Goal: Use online tool/utility: Utilize a website feature to perform a specific function

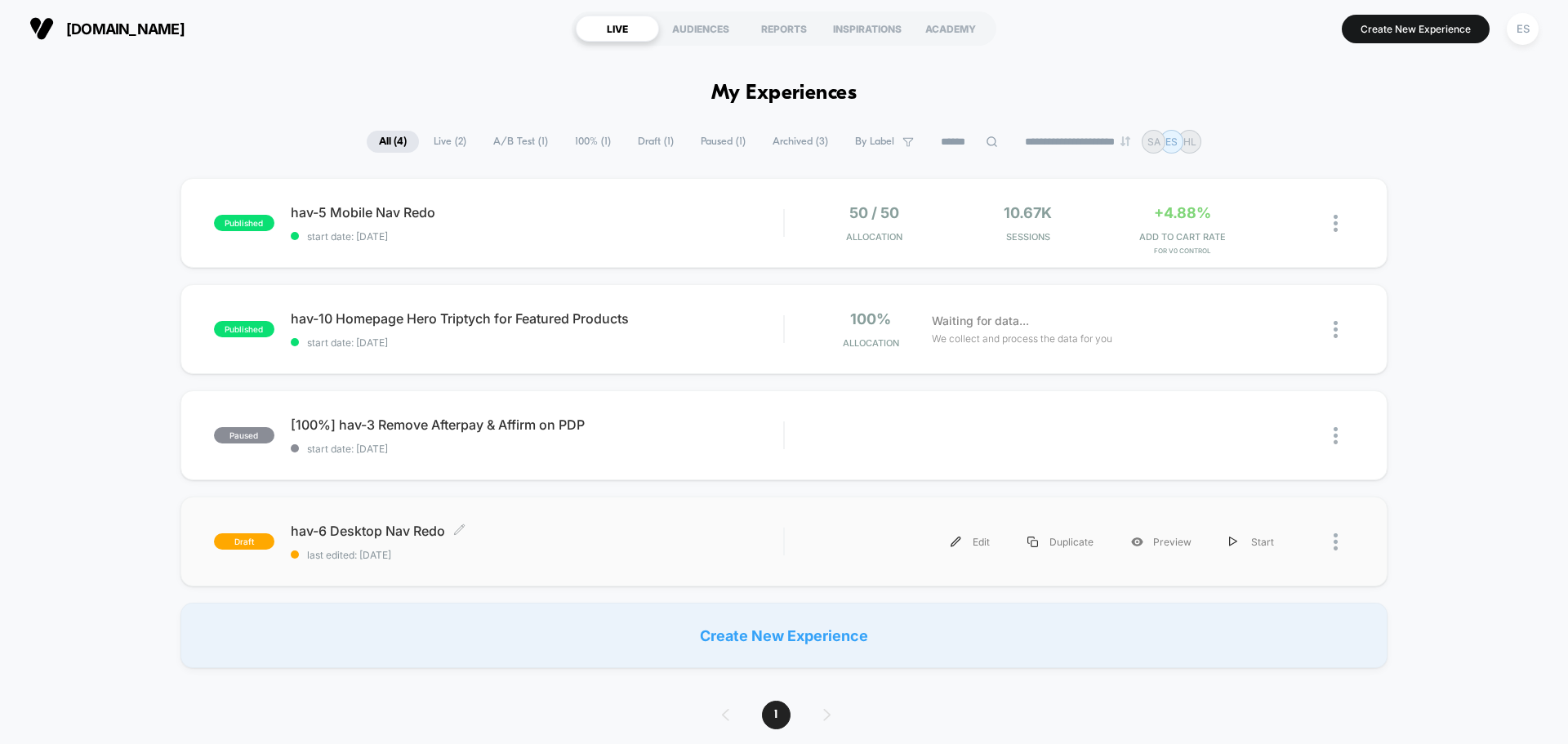
click at [385, 528] on span "hav-6 Desktop Nav Redo Click to edit experience details" at bounding box center [537, 531] width 492 height 17
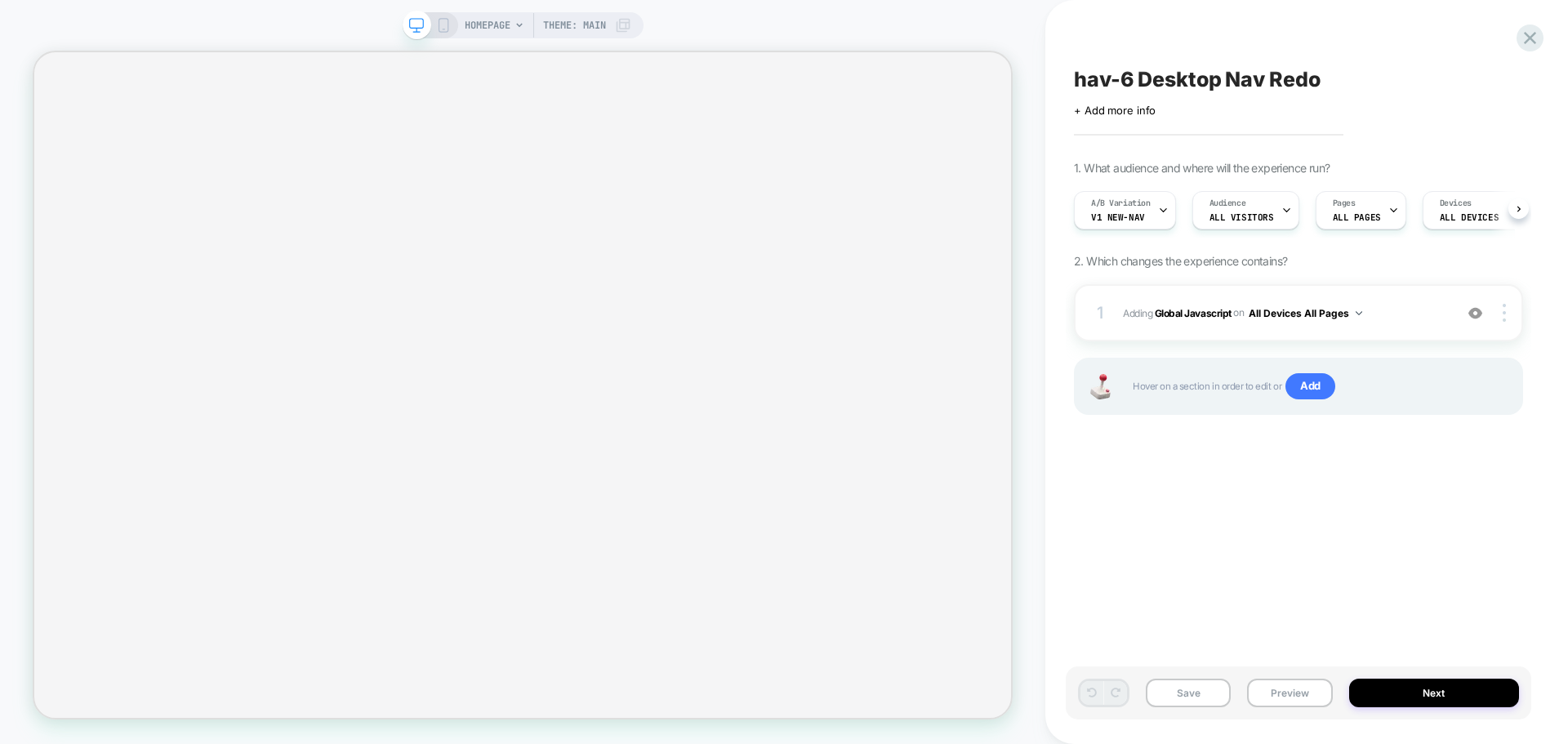
scroll to position [0, 1]
click at [1310, 698] on button "Preview" at bounding box center [1289, 692] width 85 height 28
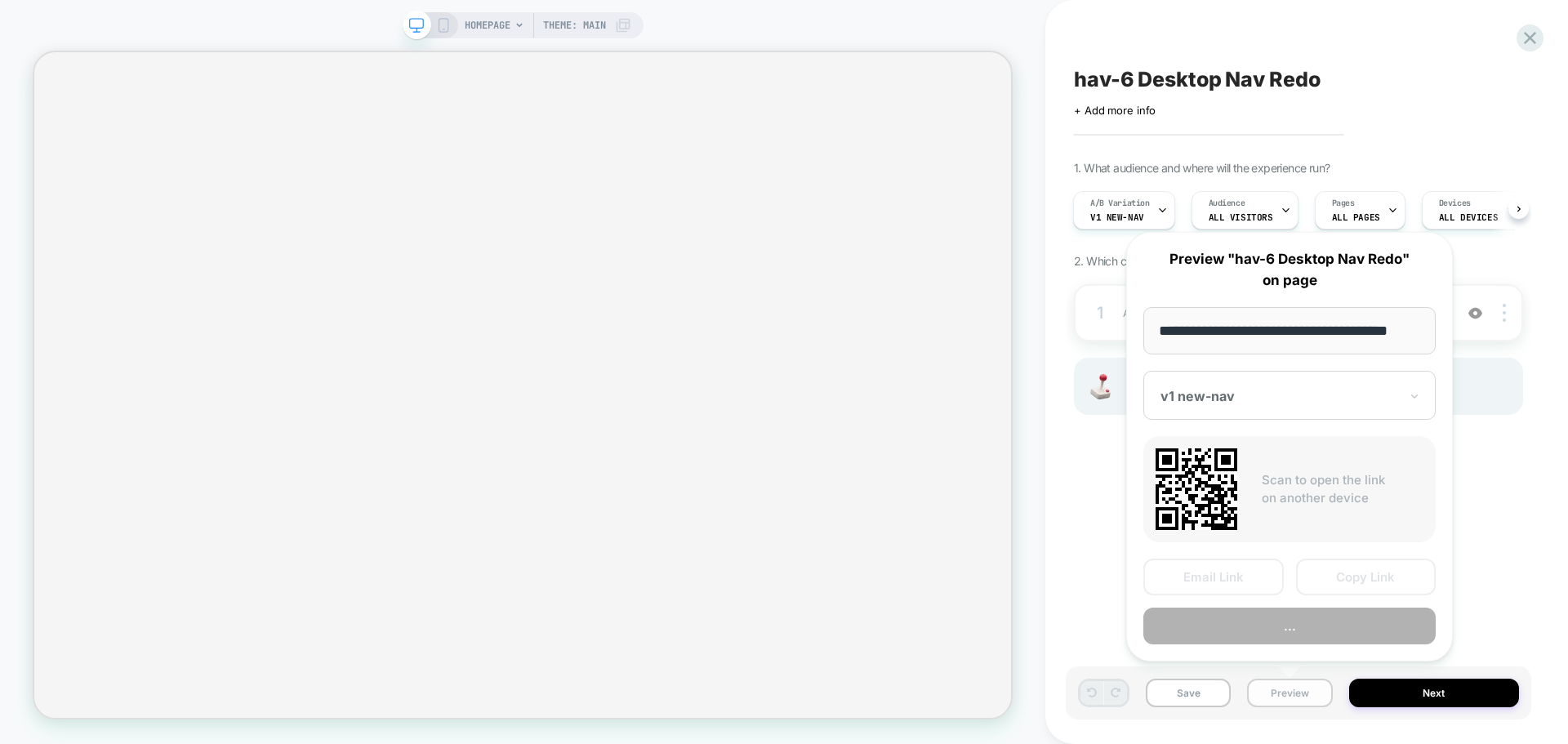
scroll to position [0, 10]
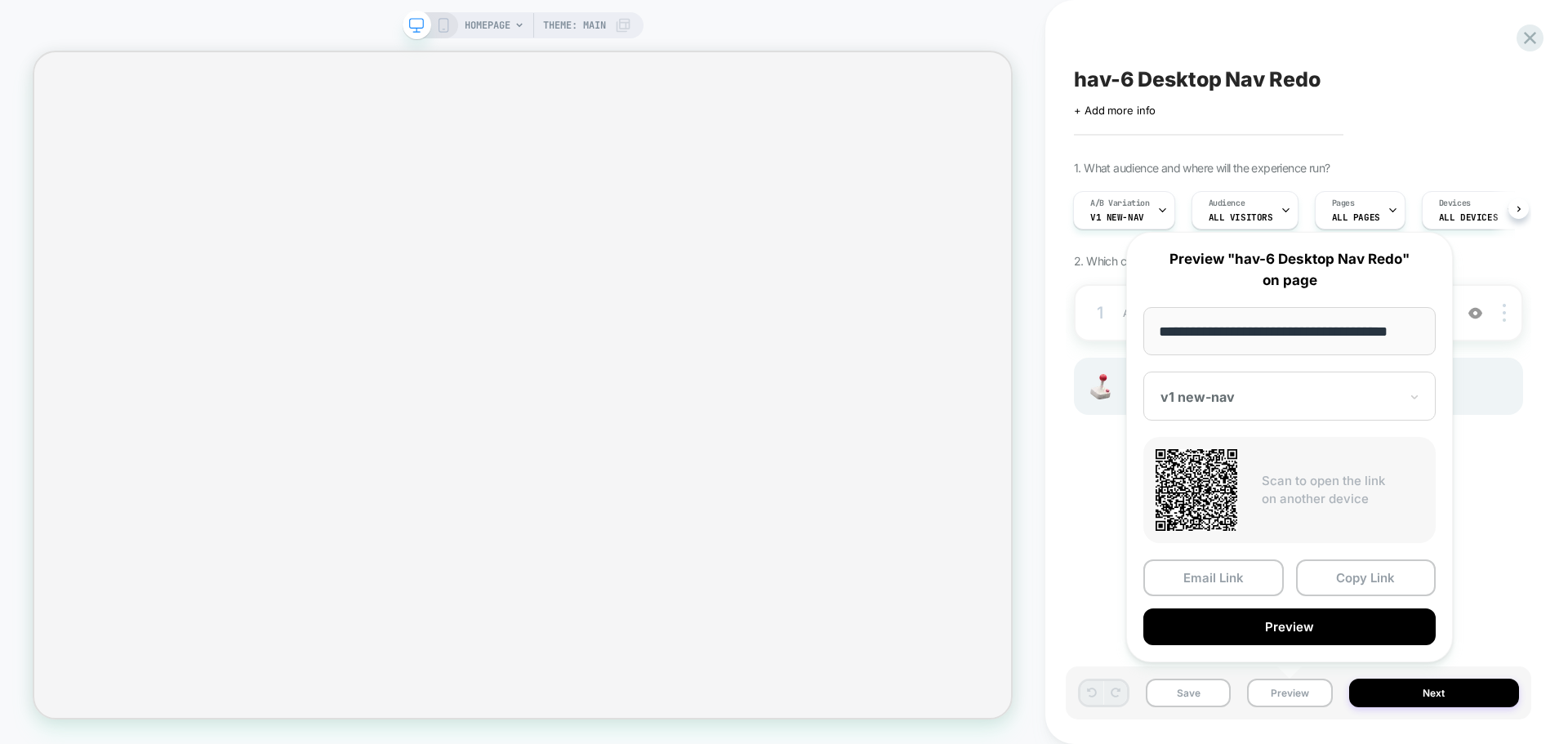
drag, startPoint x: 1390, startPoint y: 582, endPoint x: 1382, endPoint y: 595, distance: 15.3
click at [1391, 582] on button "Copy Link" at bounding box center [1366, 578] width 140 height 37
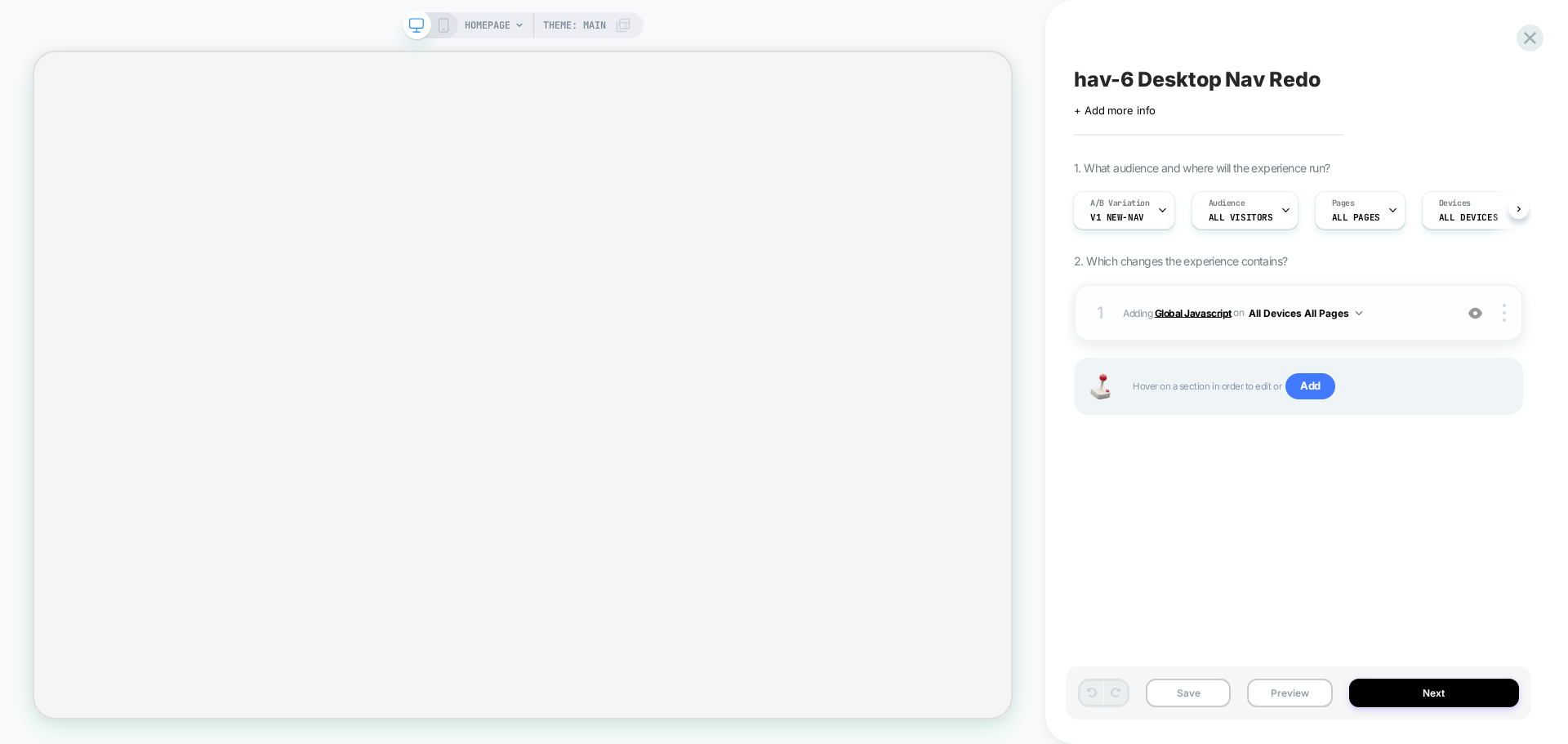
click at [1222, 316] on b "Global Javascript" at bounding box center [1192, 313] width 77 height 13
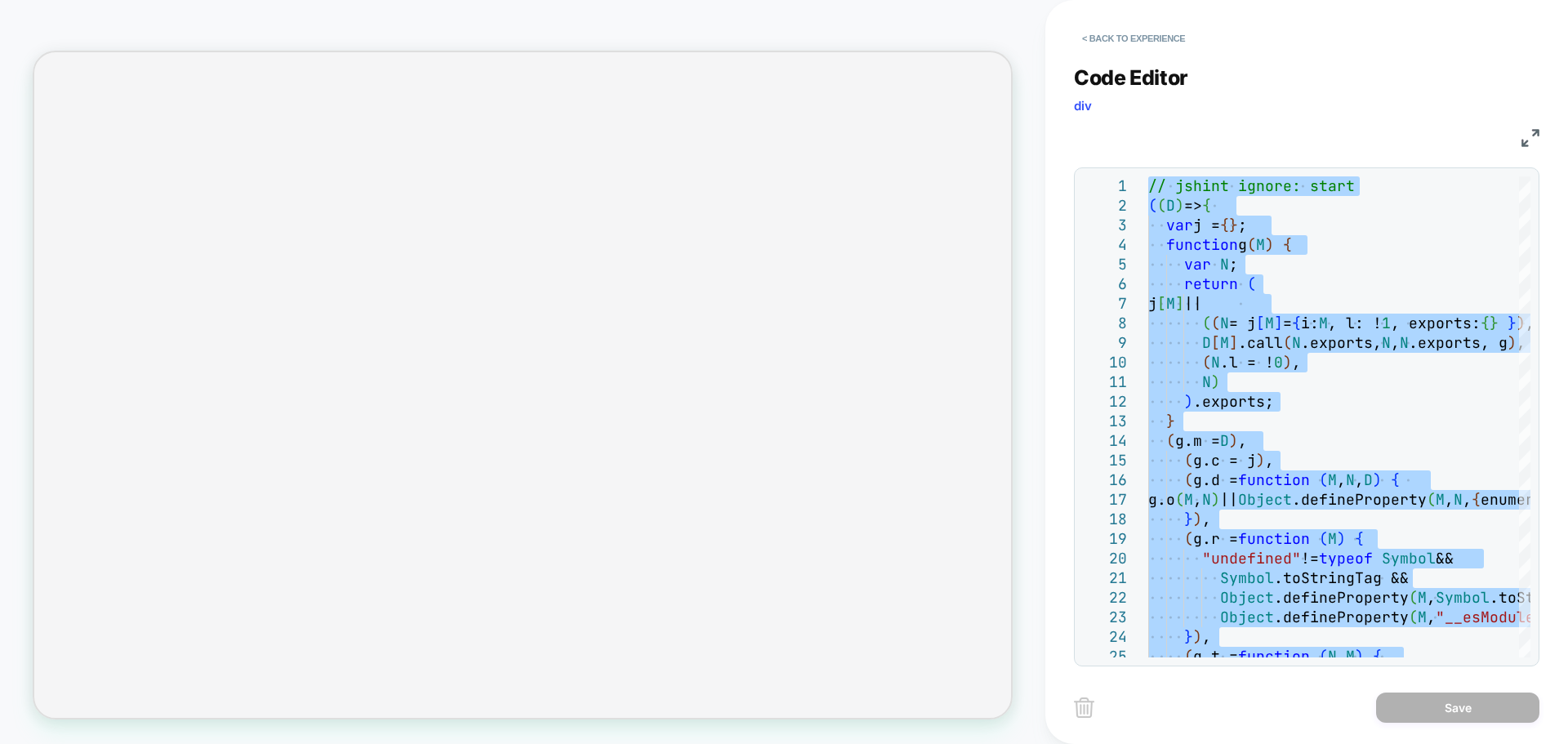
type textarea "**********"
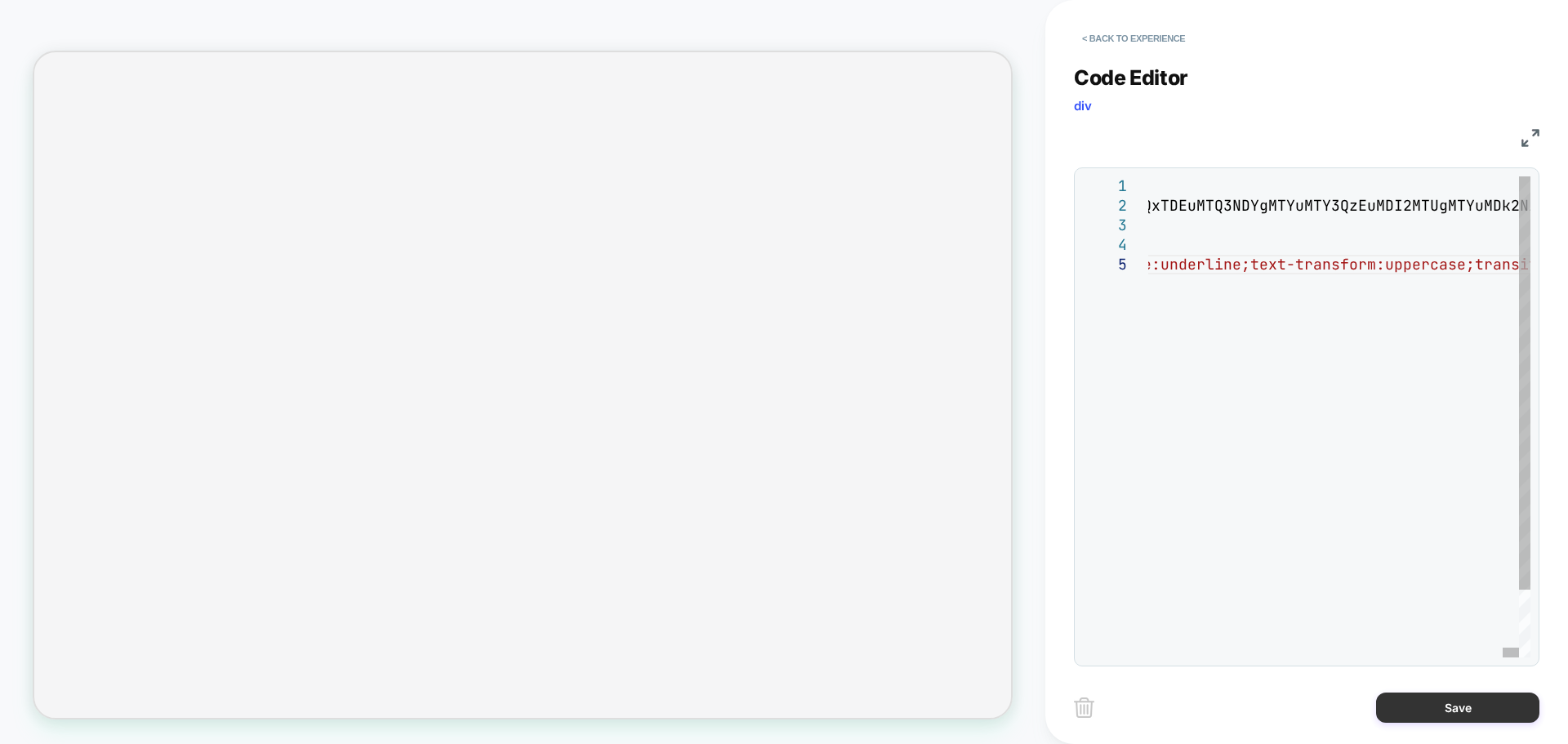
click at [1439, 707] on button "Save" at bounding box center [1457, 707] width 164 height 30
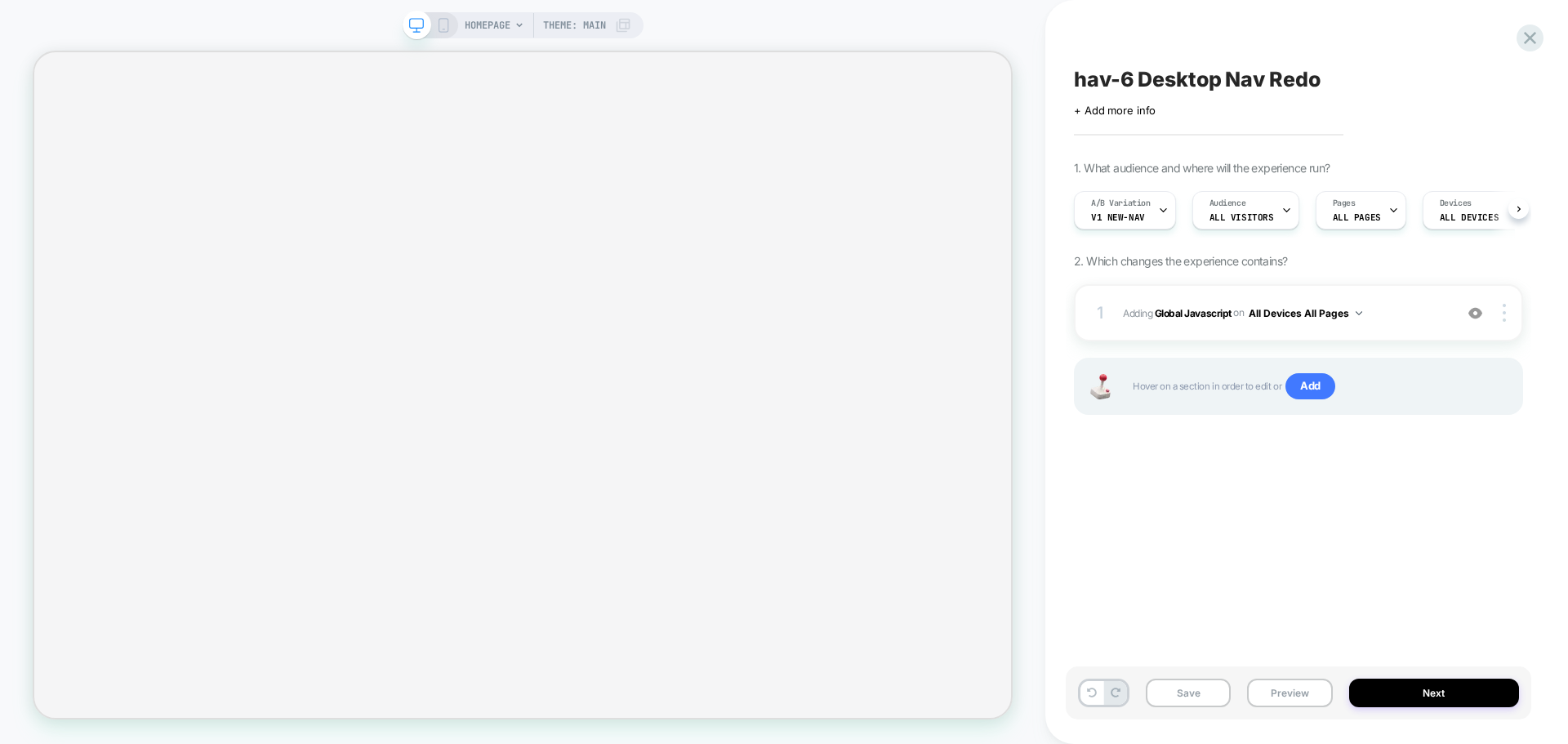
scroll to position [0, 1]
click at [1211, 681] on button "Save" at bounding box center [1187, 692] width 85 height 28
click at [1296, 704] on button "Preview" at bounding box center [1289, 692] width 85 height 28
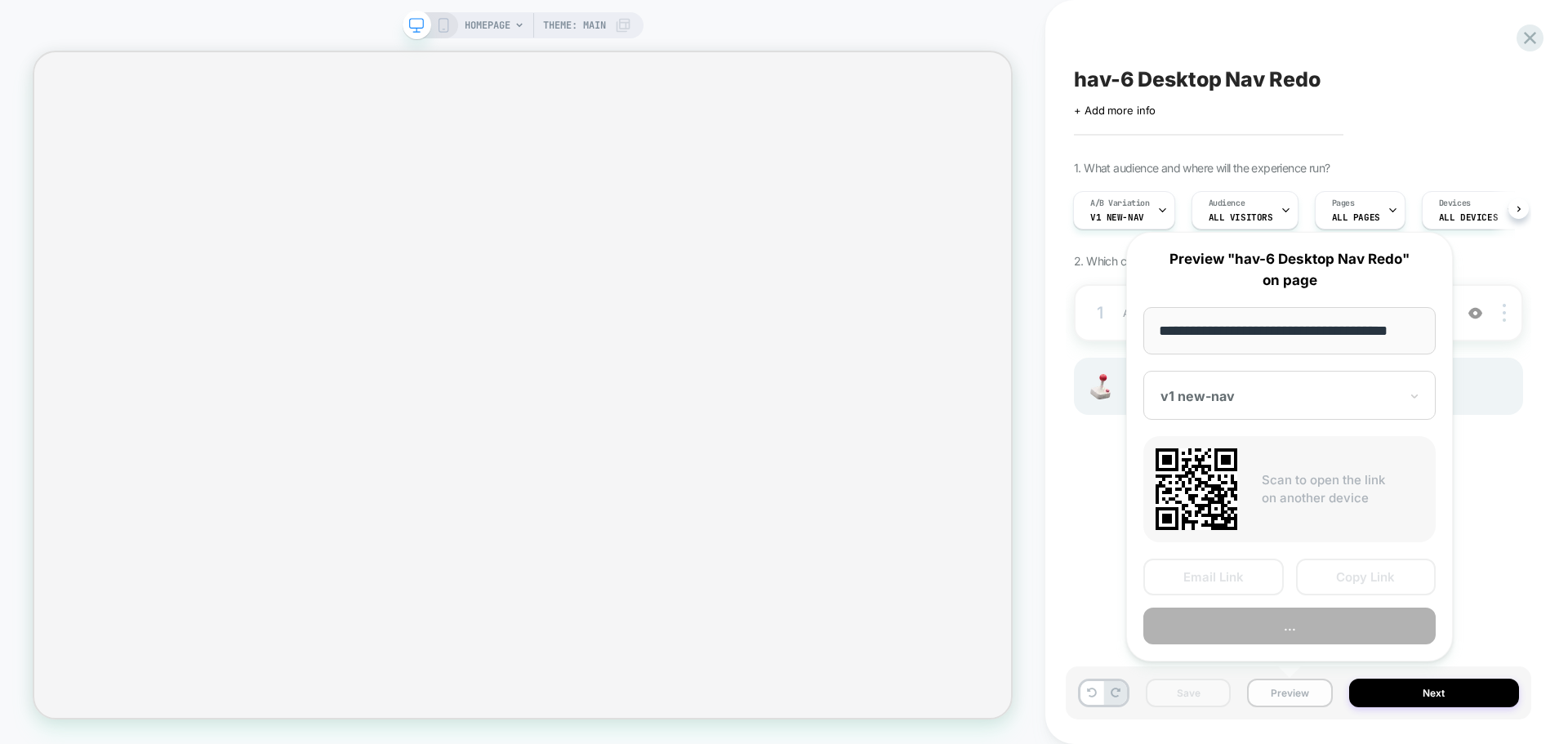
scroll to position [0, 10]
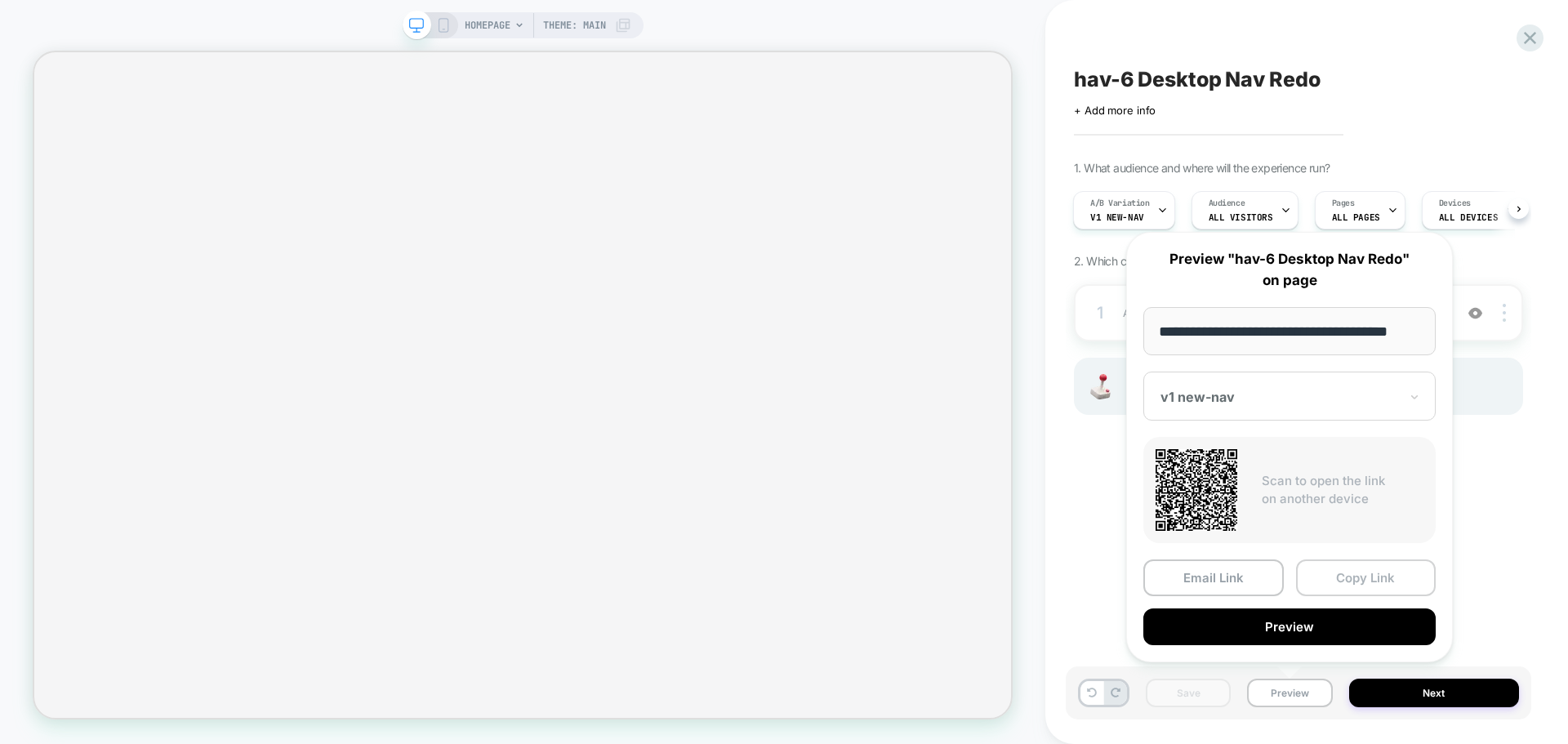
click at [1359, 580] on button "Copy Link" at bounding box center [1366, 578] width 140 height 37
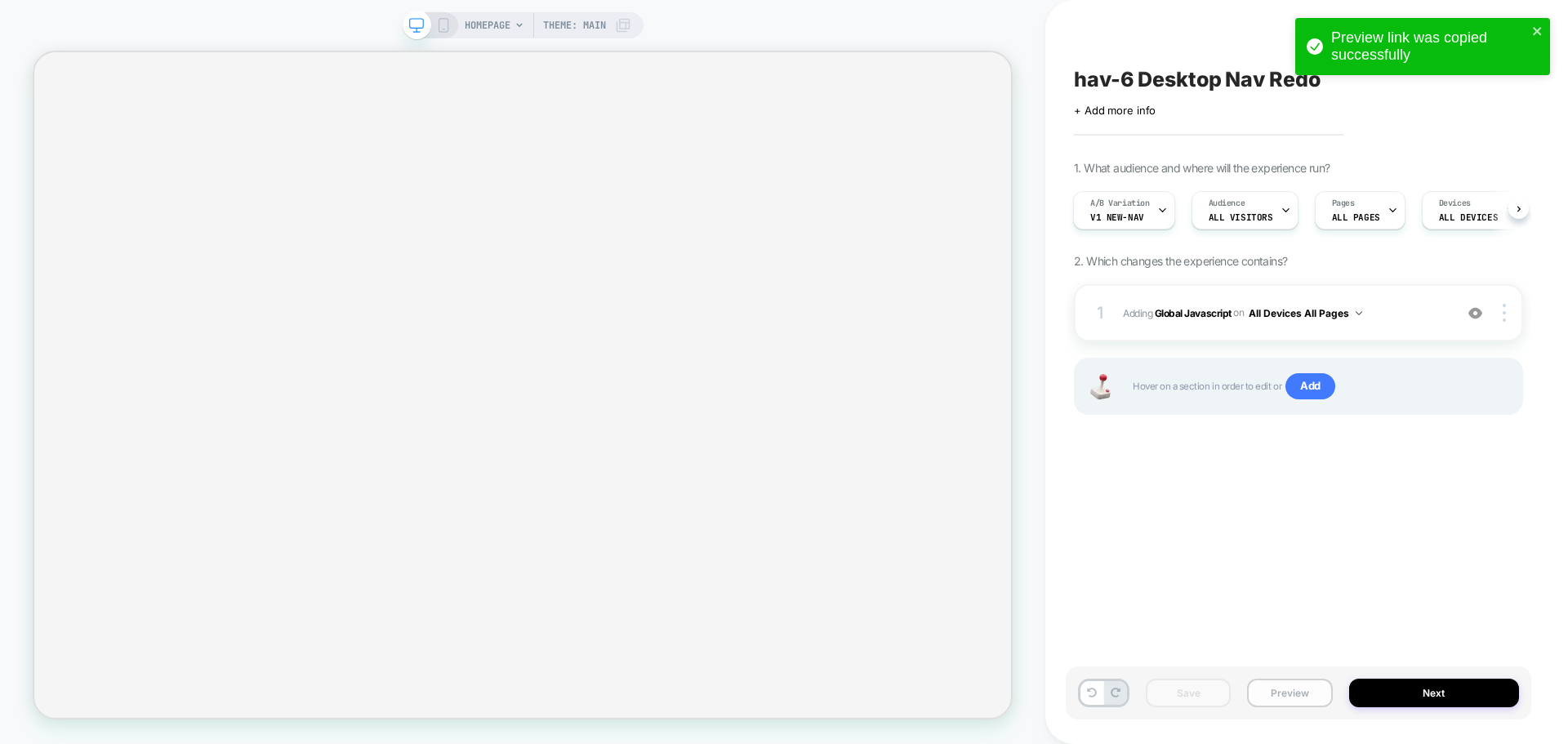
click at [1269, 691] on button "Preview" at bounding box center [1289, 692] width 85 height 28
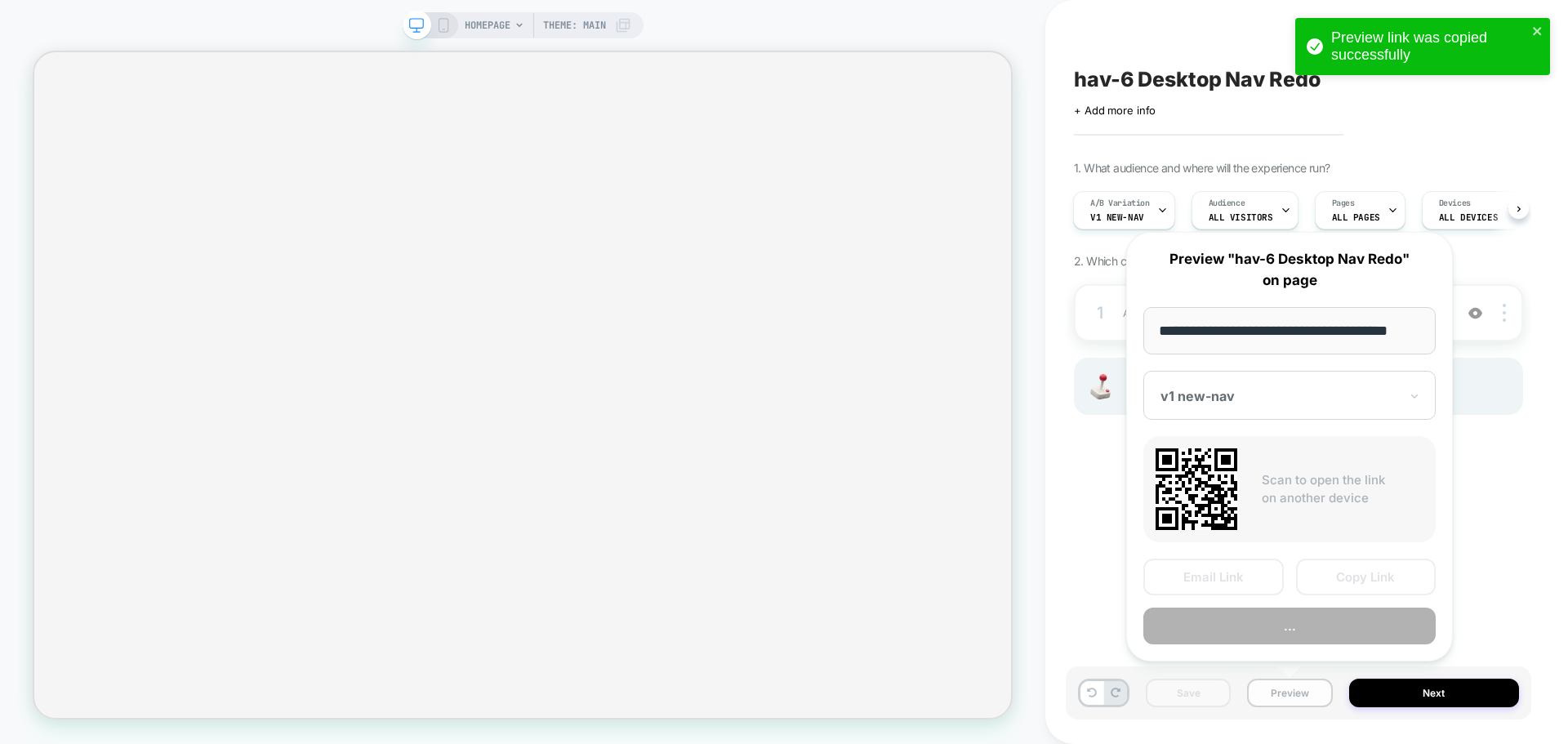
scroll to position [0, 10]
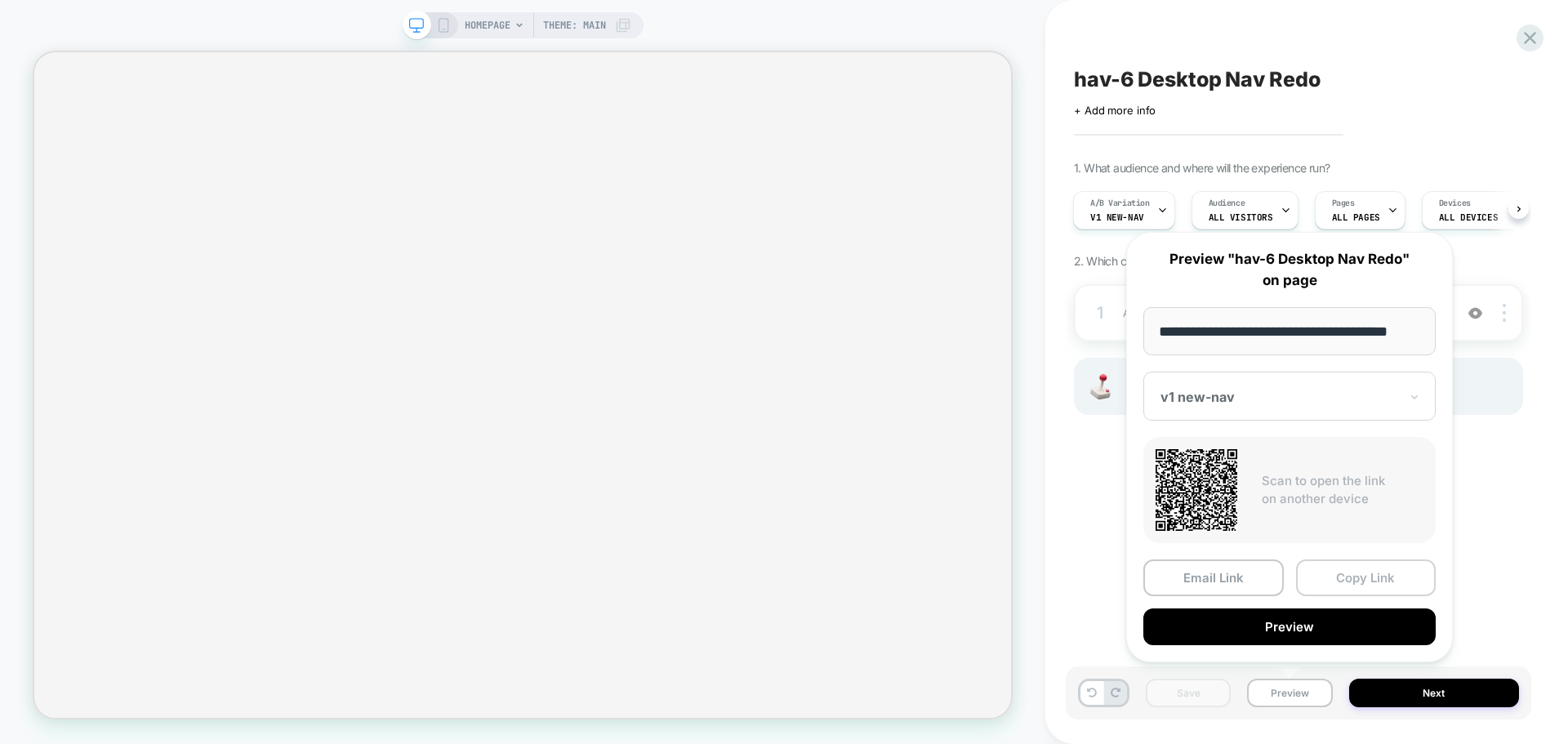
click at [1406, 587] on button "Copy Link" at bounding box center [1366, 578] width 140 height 37
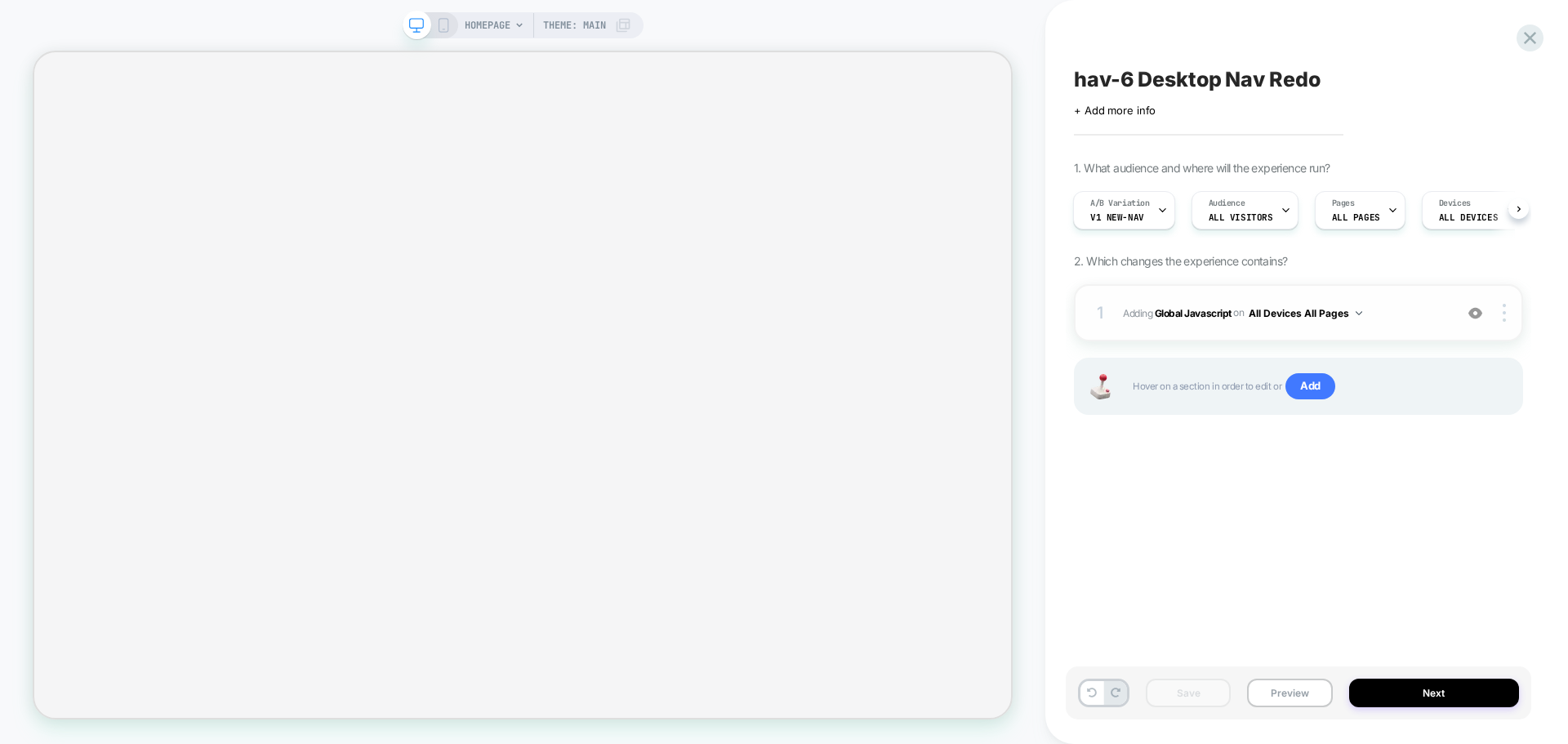
click at [1212, 325] on div "1 Adding Global Javascript on All Devices All Pages Add Before Add After Target…" at bounding box center [1297, 313] width 449 height 57
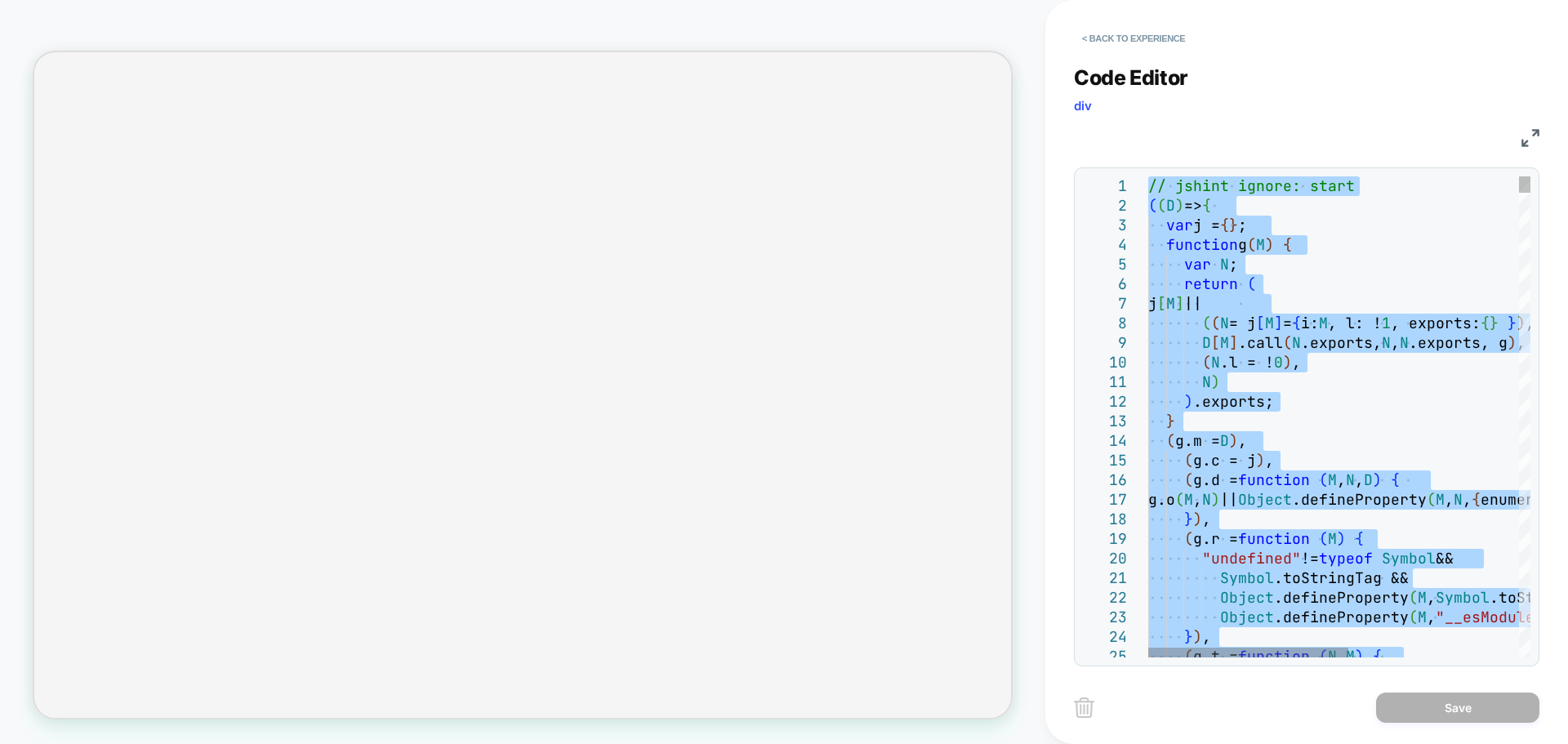
type textarea "**********"
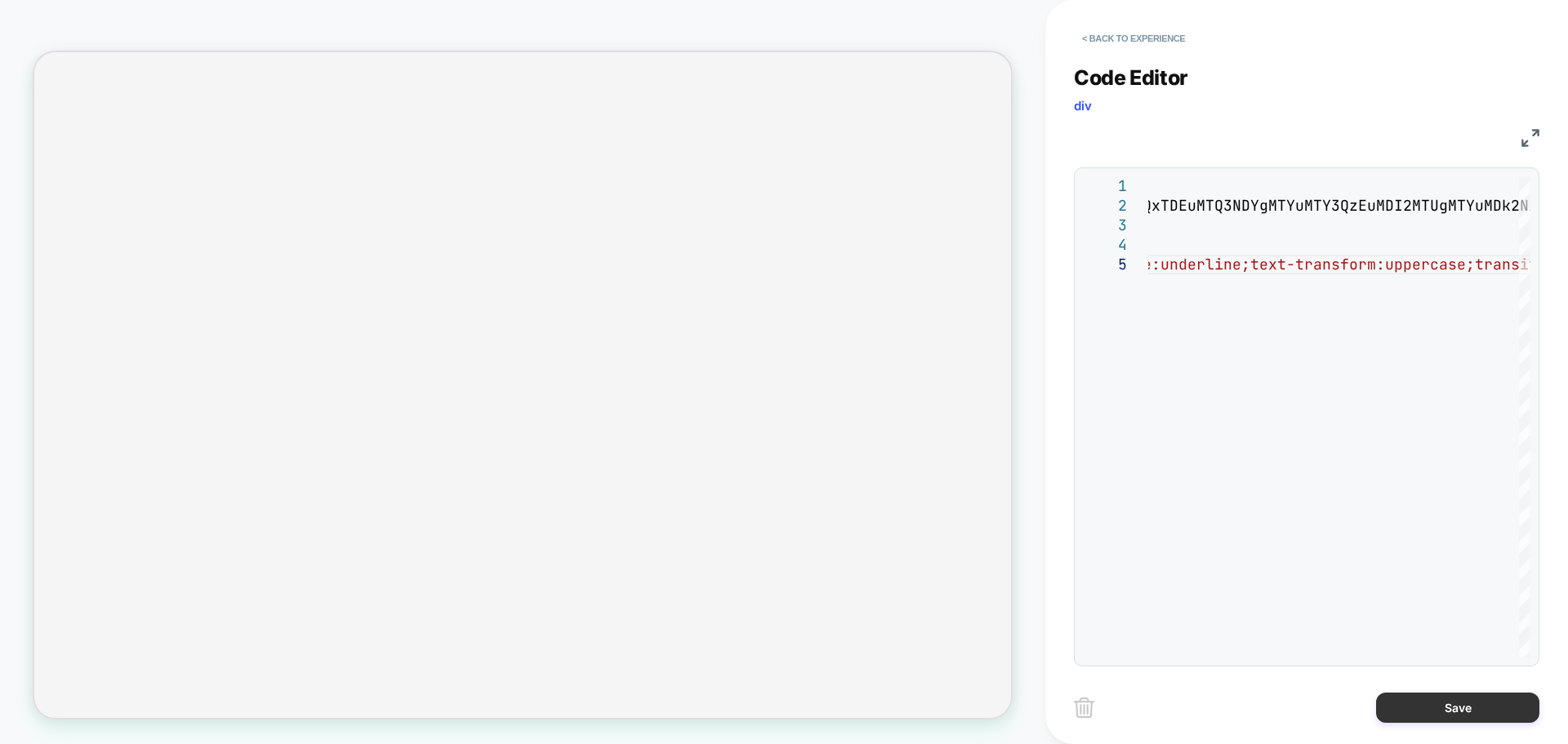
click at [1441, 705] on button "Save" at bounding box center [1457, 707] width 164 height 30
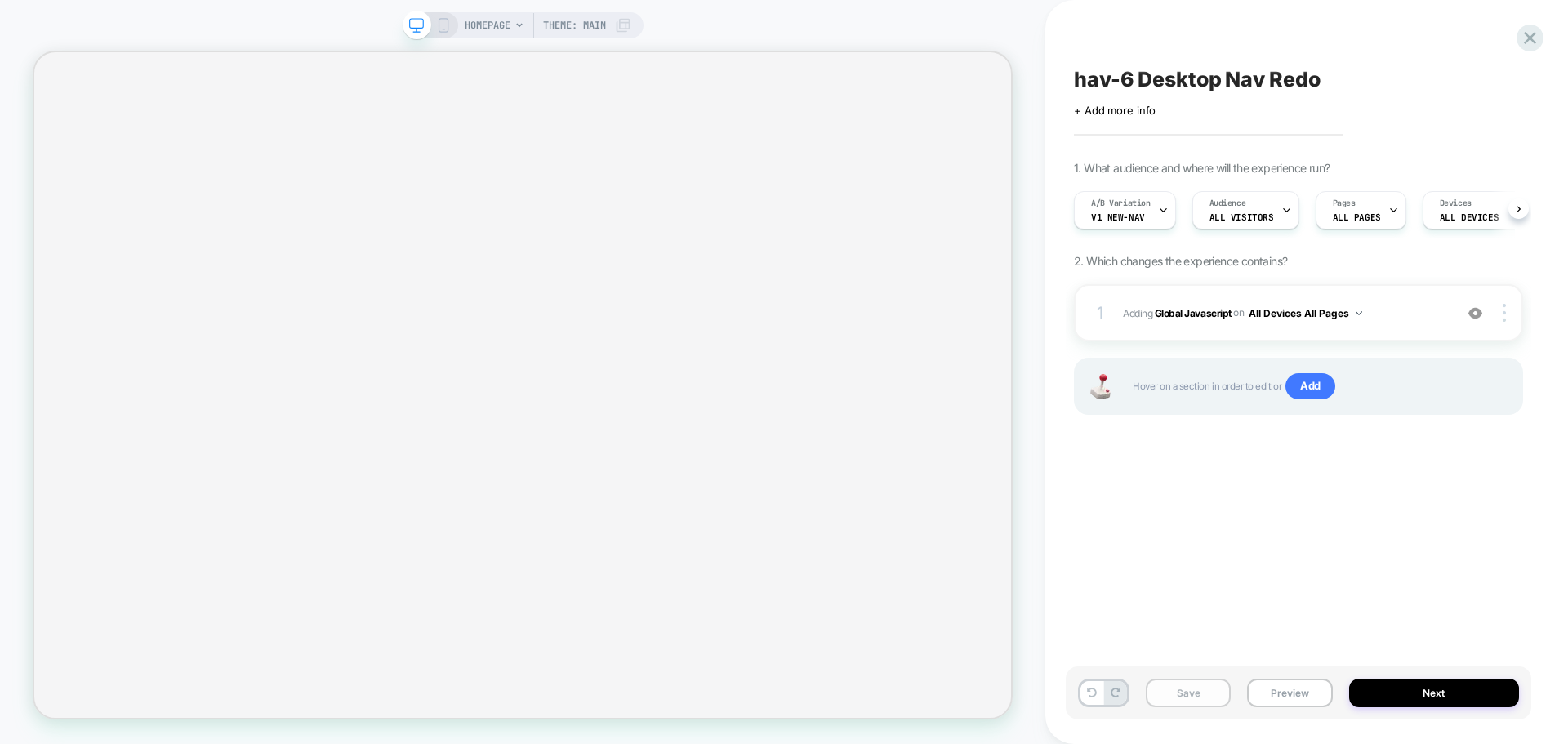
scroll to position [0, 1]
click at [1173, 679] on button "Save" at bounding box center [1187, 692] width 85 height 28
click at [1299, 707] on div "Save Preview Next" at bounding box center [1298, 693] width 465 height 54
click at [1299, 694] on button "Preview" at bounding box center [1289, 692] width 85 height 28
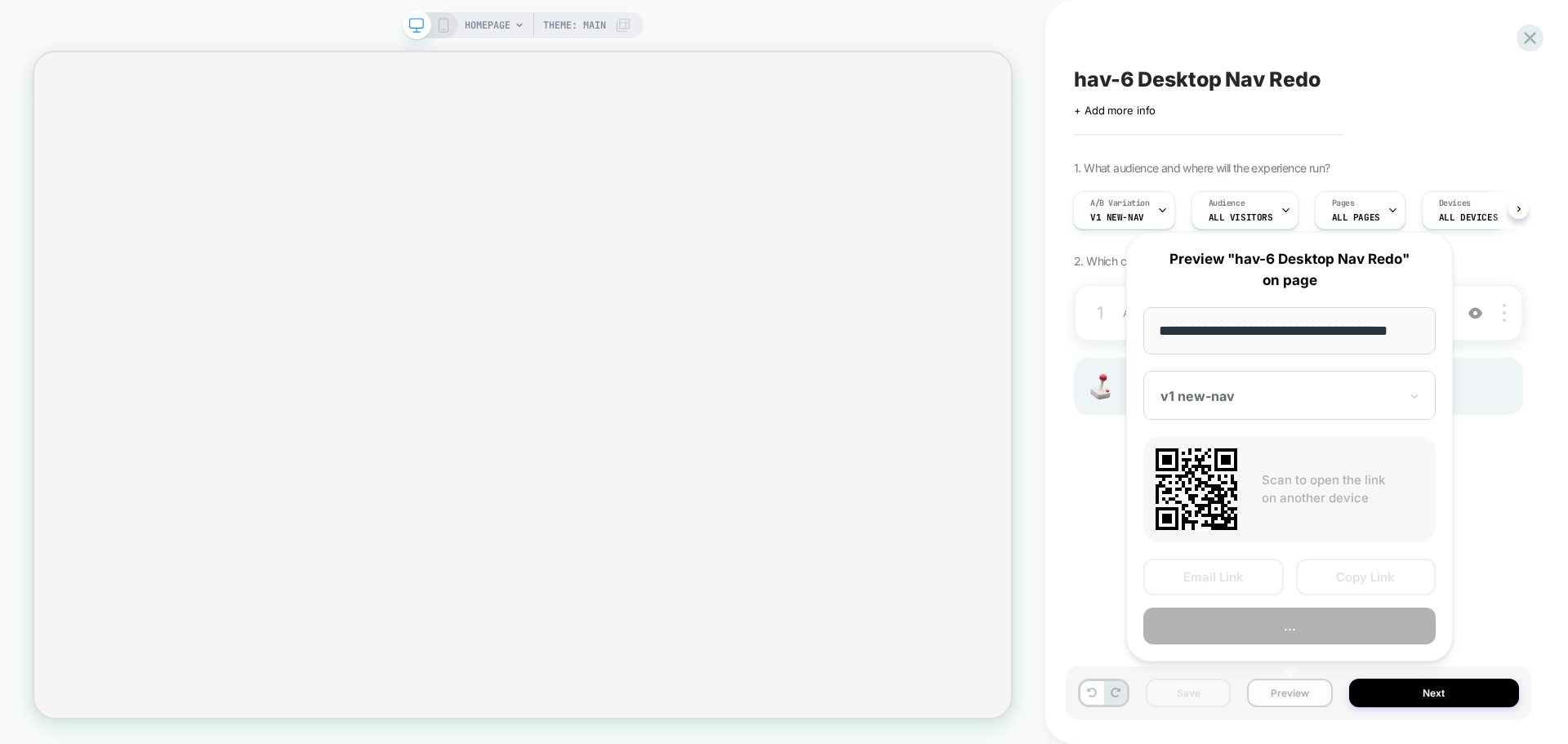
scroll to position [0, 10]
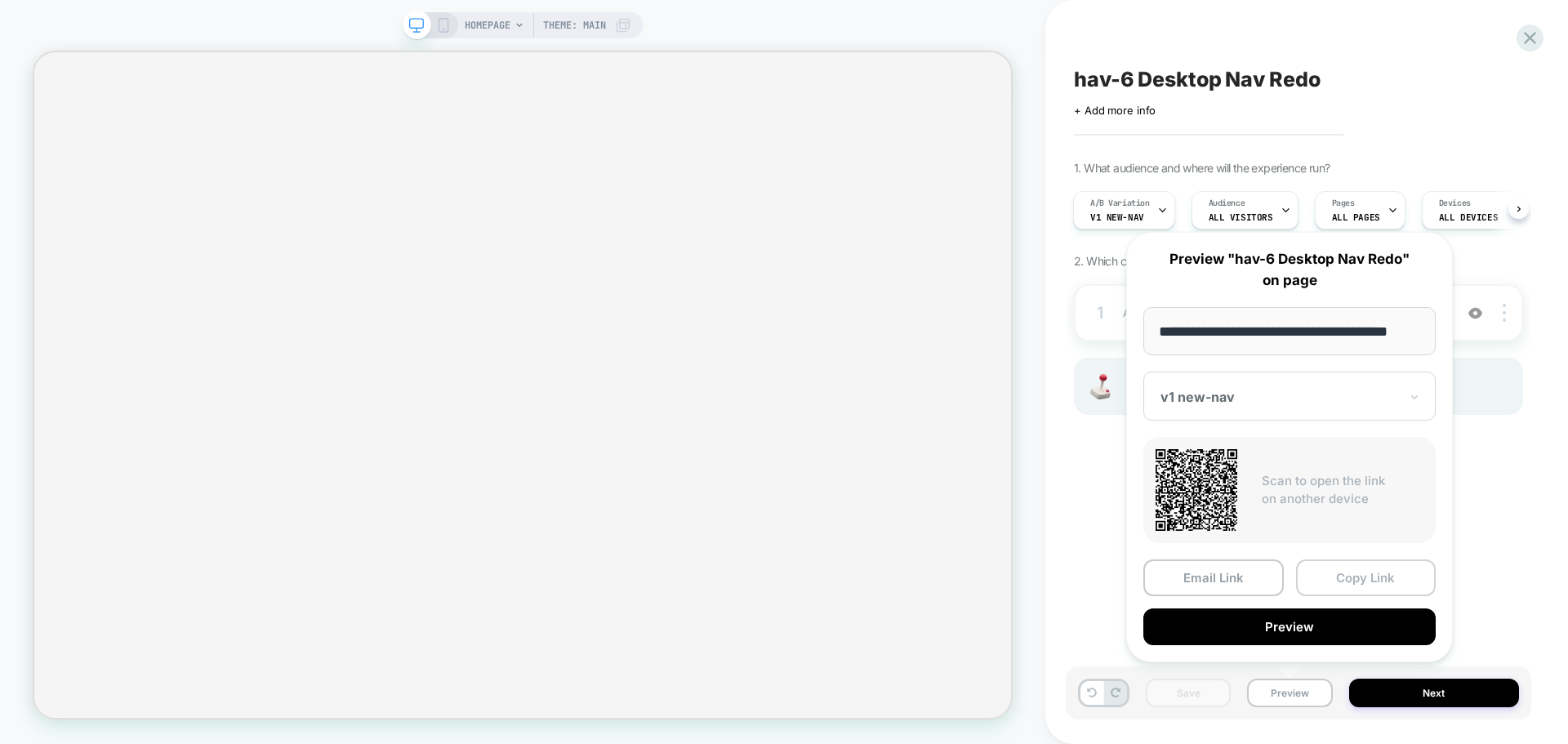
click at [1337, 579] on button "Copy Link" at bounding box center [1366, 578] width 140 height 37
